Goal: Use online tool/utility: Utilize a website feature to perform a specific function

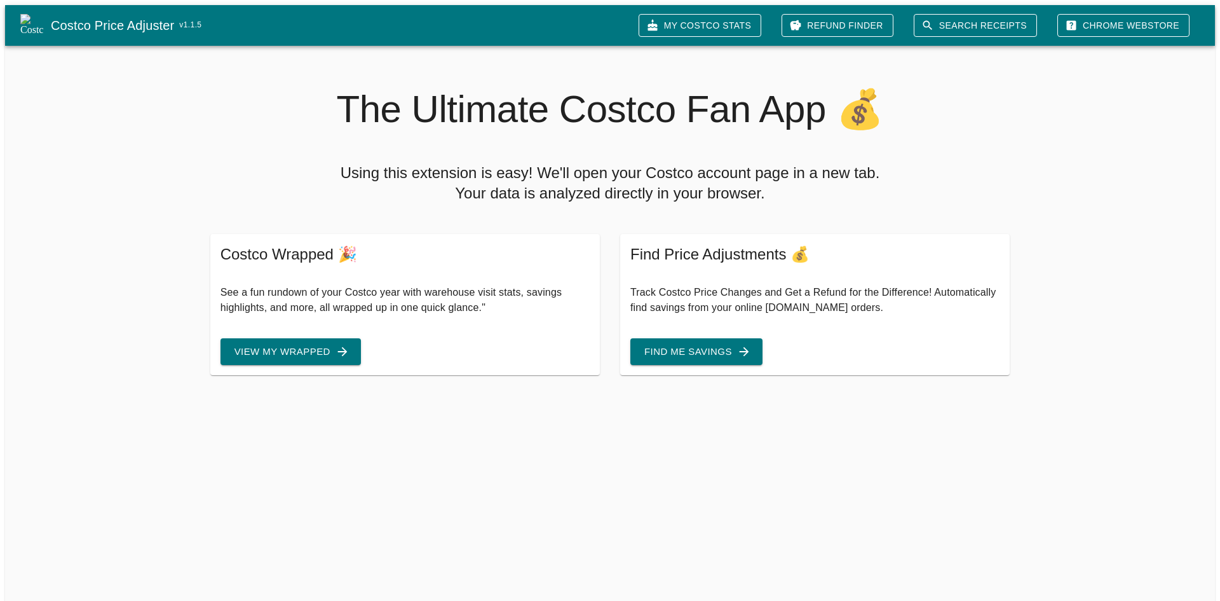
click at [727, 345] on button "Find Me Savings" at bounding box center [696, 351] width 132 height 27
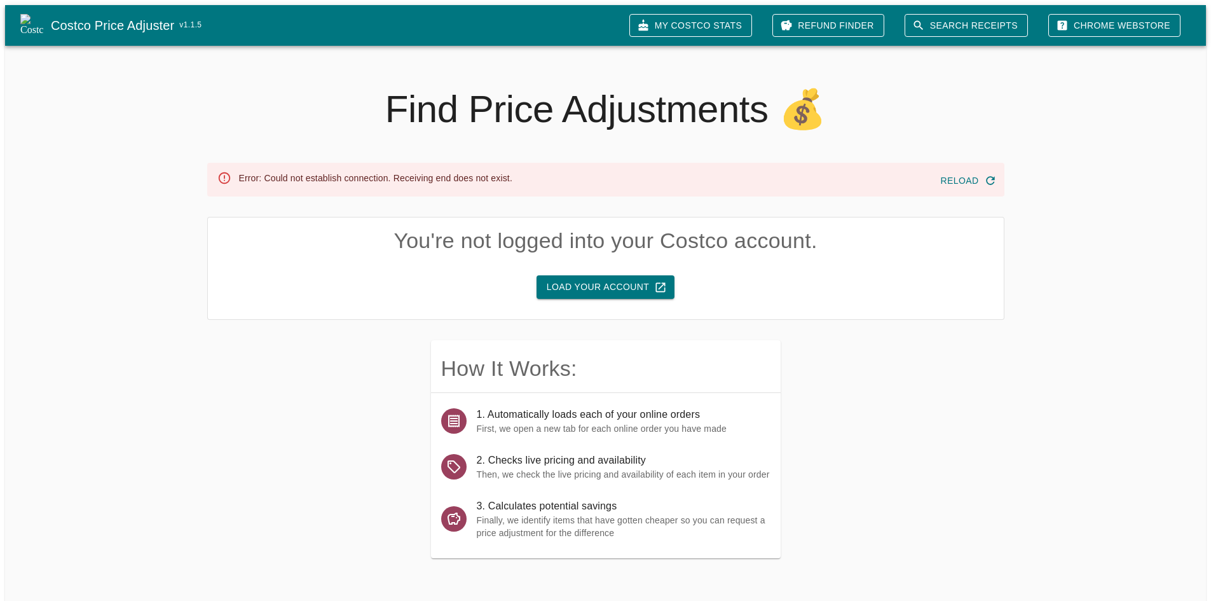
click at [642, 289] on button "Load Your Account" at bounding box center [605, 287] width 138 height 24
click at [664, 276] on button "Load Your Account" at bounding box center [605, 287] width 138 height 24
click at [986, 179] on button "Reload" at bounding box center [967, 181] width 64 height 24
click at [654, 283] on icon "button" at bounding box center [660, 287] width 13 height 13
click at [707, 22] on link "My Costco Stats" at bounding box center [690, 26] width 123 height 24
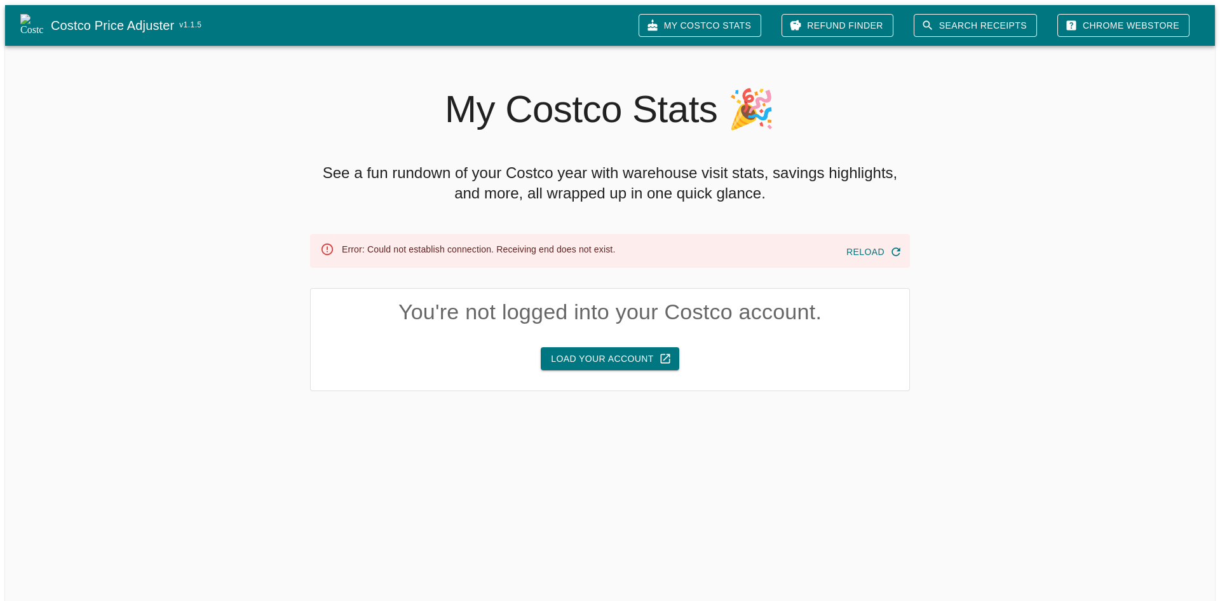
click at [623, 355] on button "Load Your Account" at bounding box center [610, 359] width 138 height 24
click at [637, 347] on button "Load Your Account" at bounding box center [610, 359] width 138 height 24
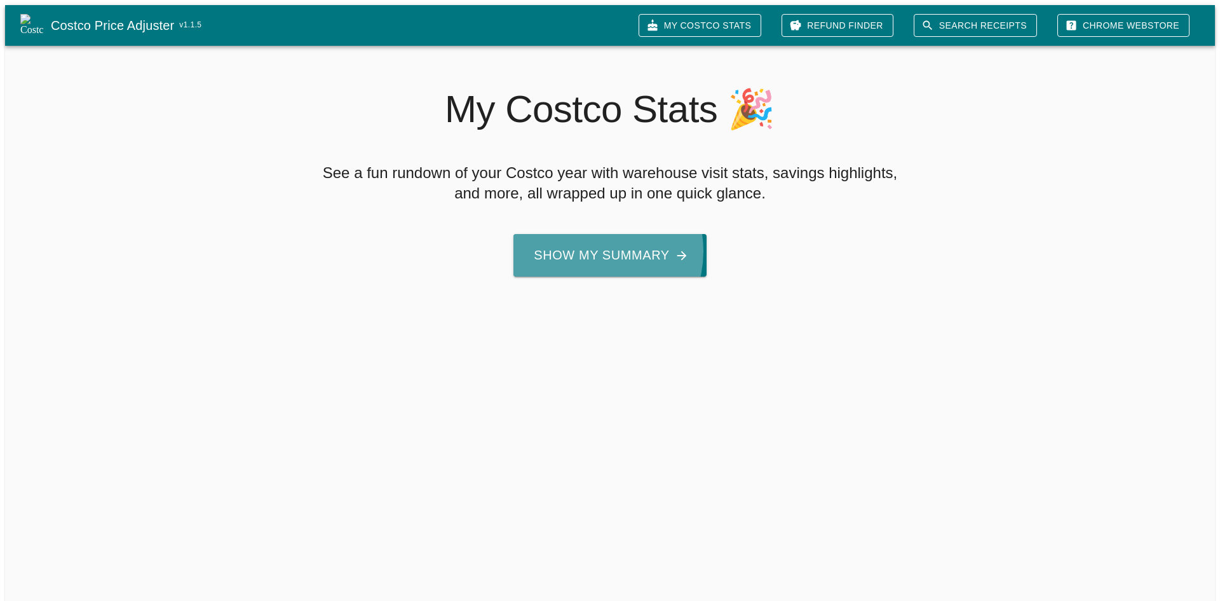
click at [593, 246] on button "Show My Summary" at bounding box center [609, 255] width 193 height 43
